Goal: Transaction & Acquisition: Purchase product/service

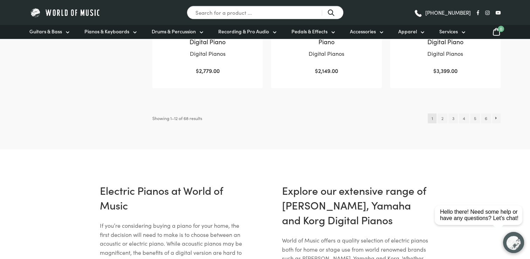
scroll to position [814, 0]
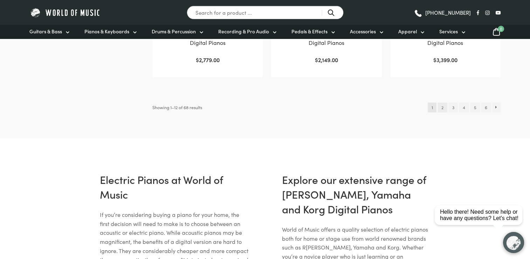
click at [443, 102] on link "2" at bounding box center [442, 107] width 9 height 10
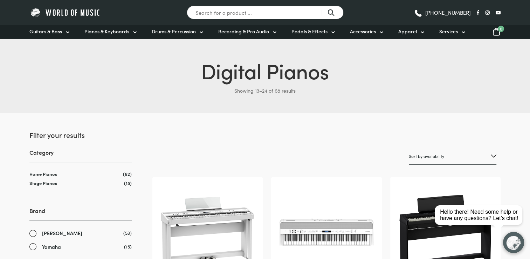
click at [450, 155] on select "Sort by popularity Sort by average rating Sort by latest Sort by price: low to …" at bounding box center [453, 156] width 88 height 16
select select "price"
click at [409, 148] on select "Sort by popularity Sort by average rating Sort by latest Sort by price: low to …" at bounding box center [453, 156] width 88 height 16
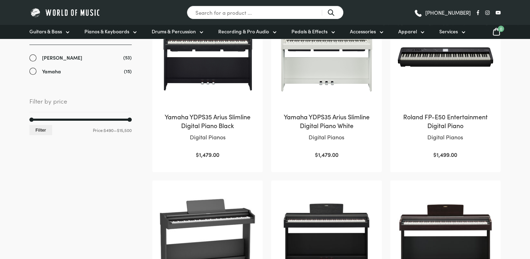
scroll to position [105, 0]
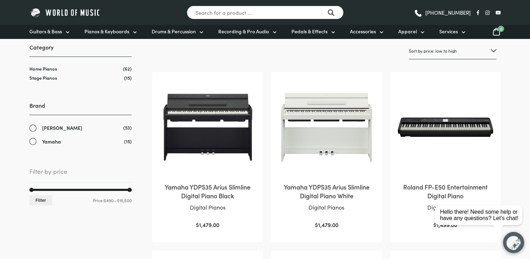
click at [207, 129] on img at bounding box center [207, 127] width 96 height 96
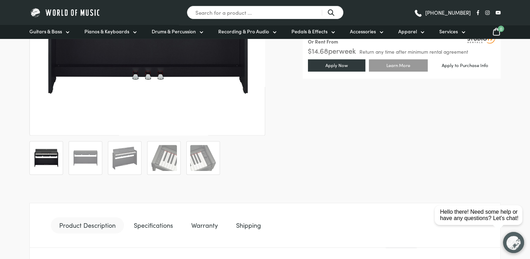
scroll to position [210, 0]
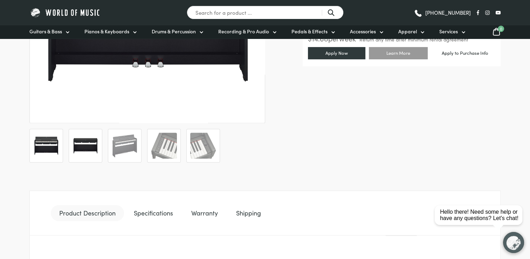
click at [90, 149] on img at bounding box center [86, 145] width 26 height 26
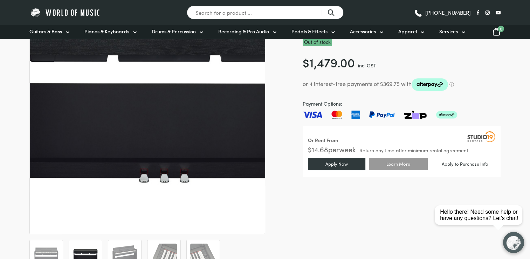
scroll to position [140, 0]
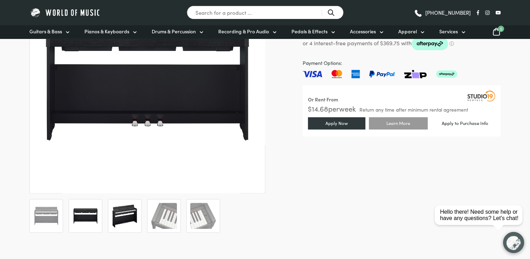
click at [129, 216] on img at bounding box center [125, 216] width 26 height 26
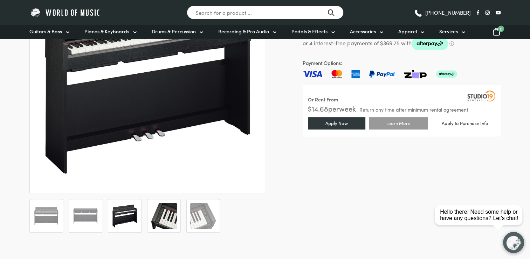
click at [161, 207] on img at bounding box center [164, 216] width 26 height 26
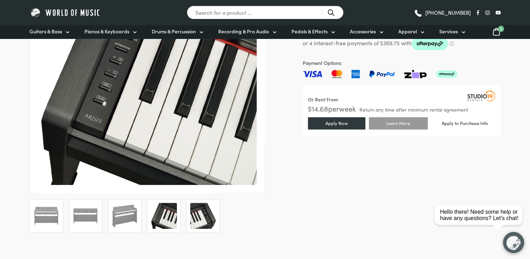
click at [205, 224] on img at bounding box center [203, 216] width 26 height 26
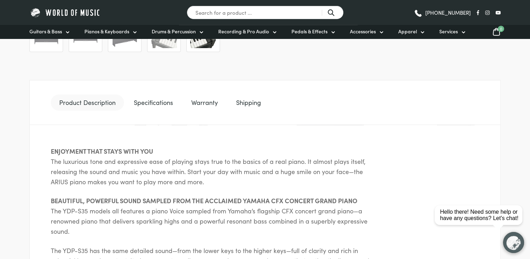
scroll to position [350, 0]
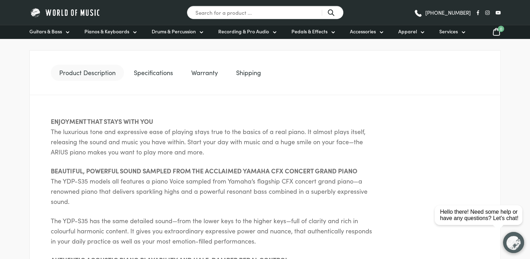
click at [209, 75] on link "Warranty" at bounding box center [204, 72] width 43 height 16
